Goal: Task Accomplishment & Management: Use online tool/utility

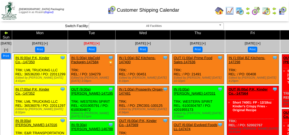
click at [99, 41] on span "[DATE] [+]" at bounding box center [92, 43] width 16 height 4
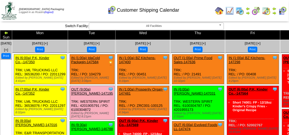
click at [97, 47] on button "Print" at bounding box center [91, 50] width 9 height 6
